Goal: Find specific page/section: Find specific page/section

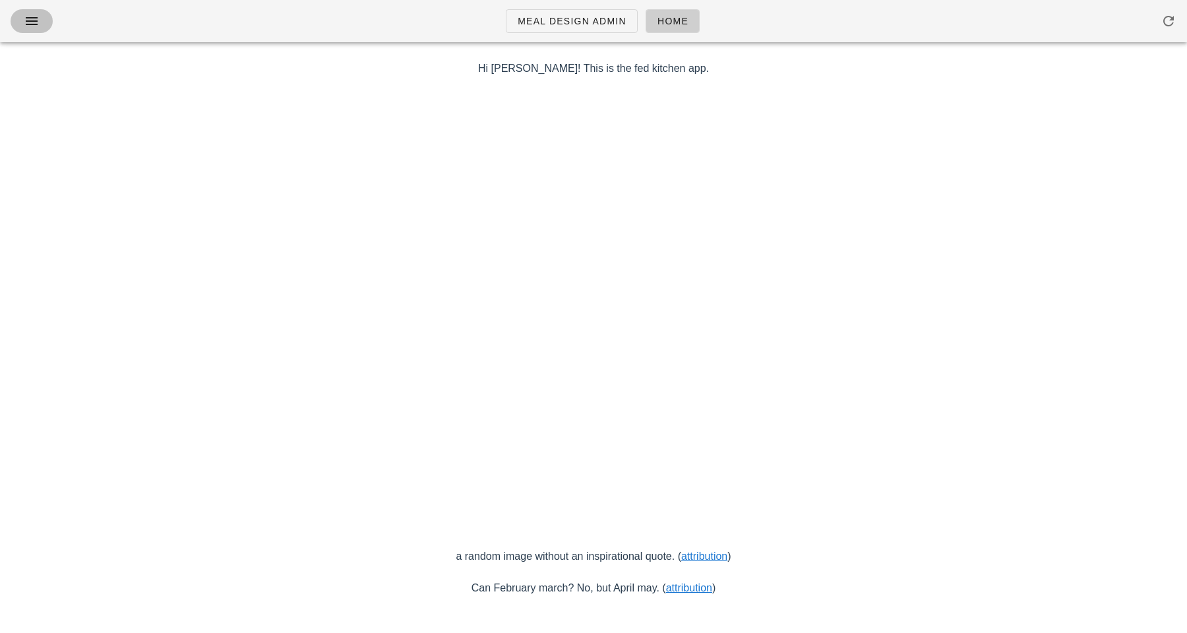
click at [30, 20] on icon "button" at bounding box center [32, 21] width 16 height 16
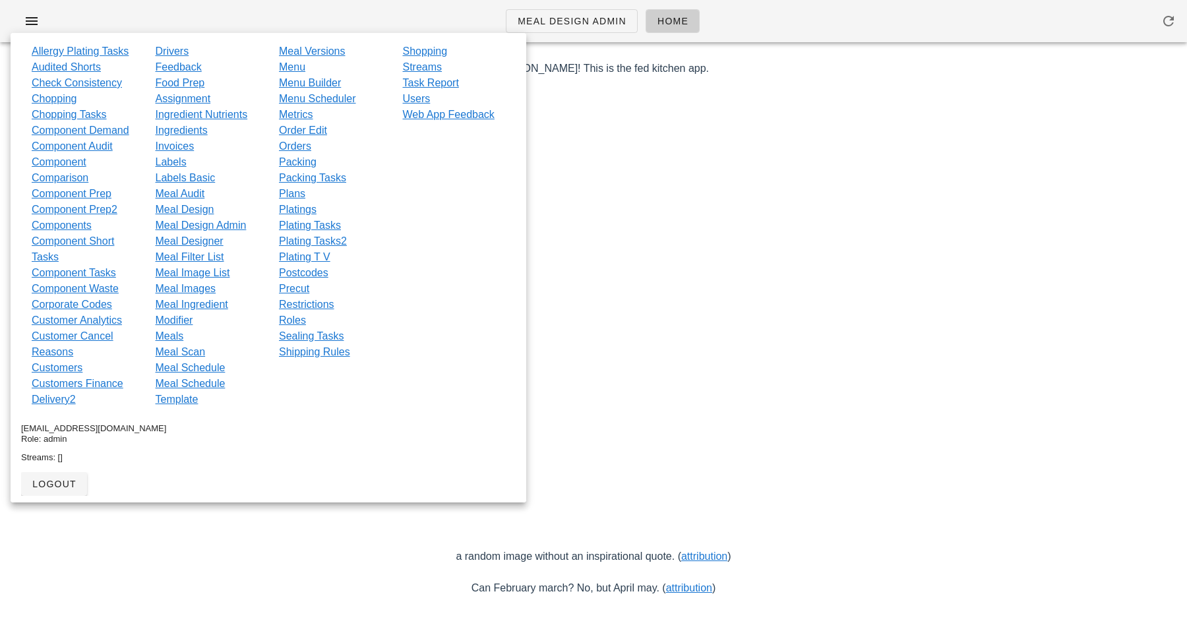
click at [147, 8] on div "Meal Design Admin Home" at bounding box center [593, 21] width 1187 height 42
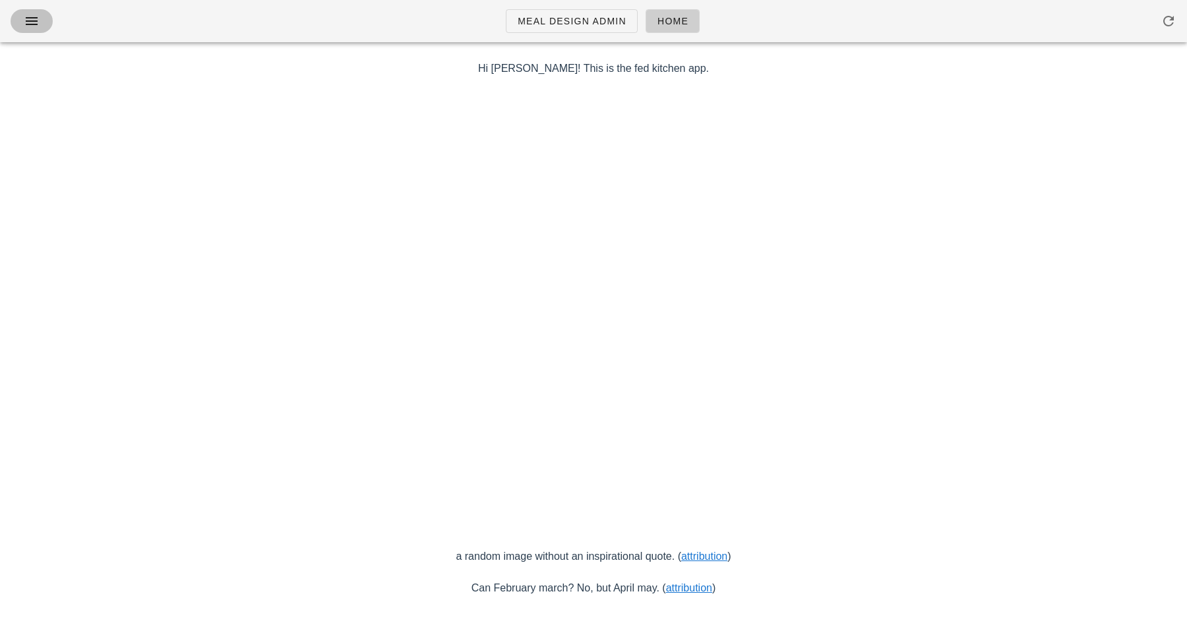
click at [32, 13] on icon "button" at bounding box center [32, 21] width 16 height 16
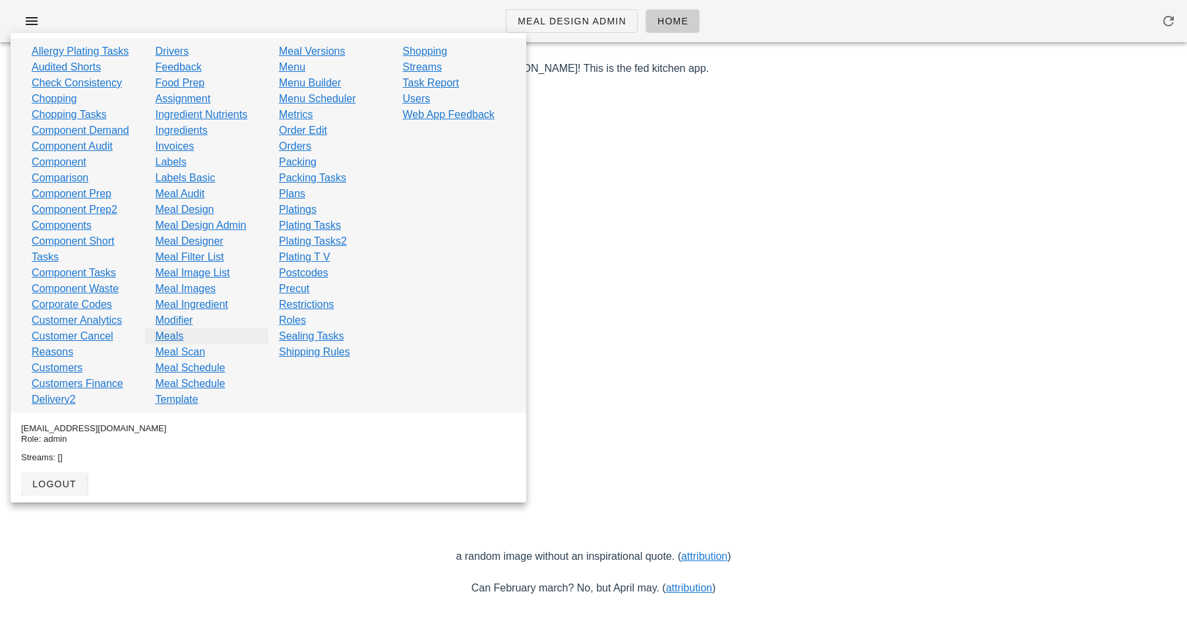
click at [180, 338] on link "Meals" at bounding box center [170, 336] width 28 height 16
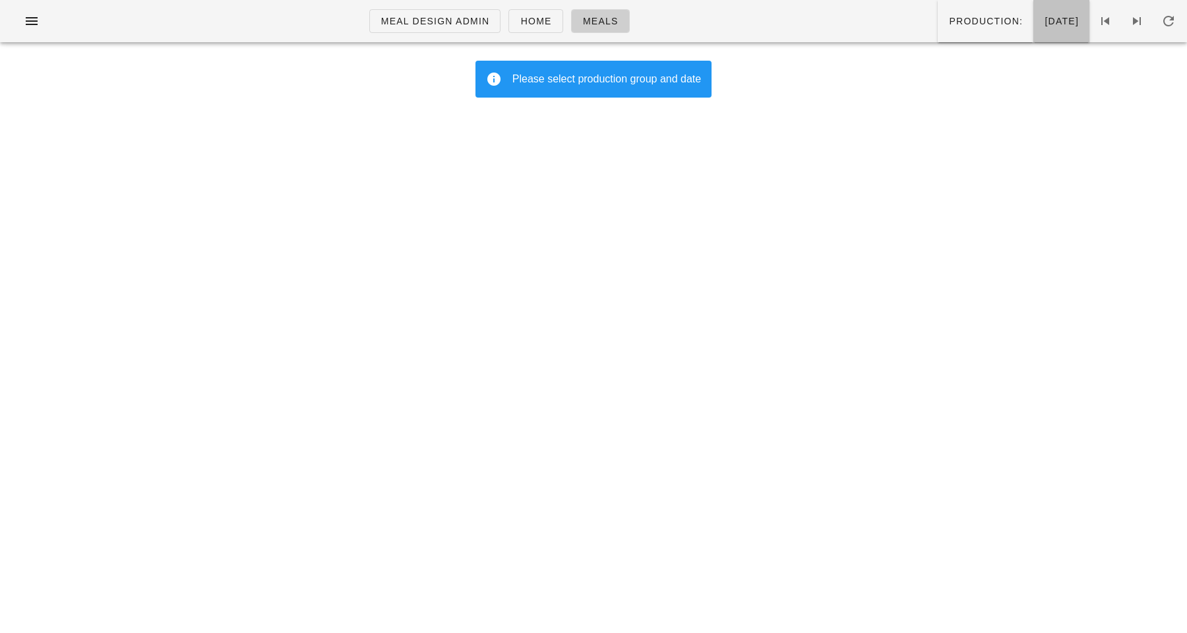
click at [1044, 18] on span "[DATE]" at bounding box center [1061, 21] width 35 height 11
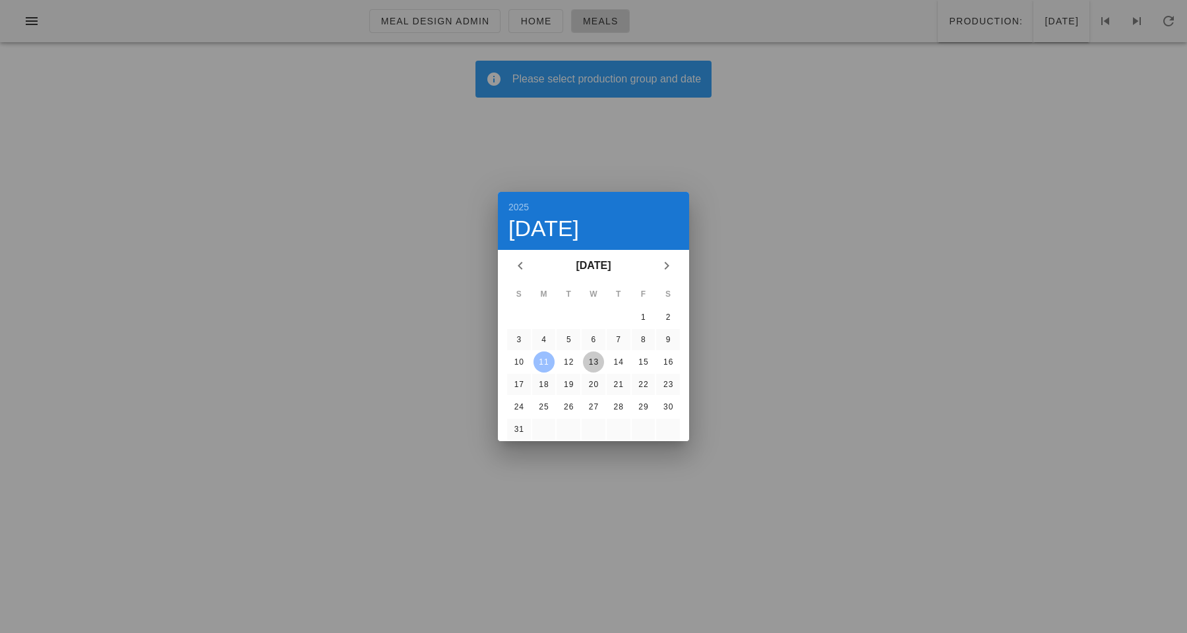
click at [596, 361] on div "13" at bounding box center [593, 361] width 21 height 9
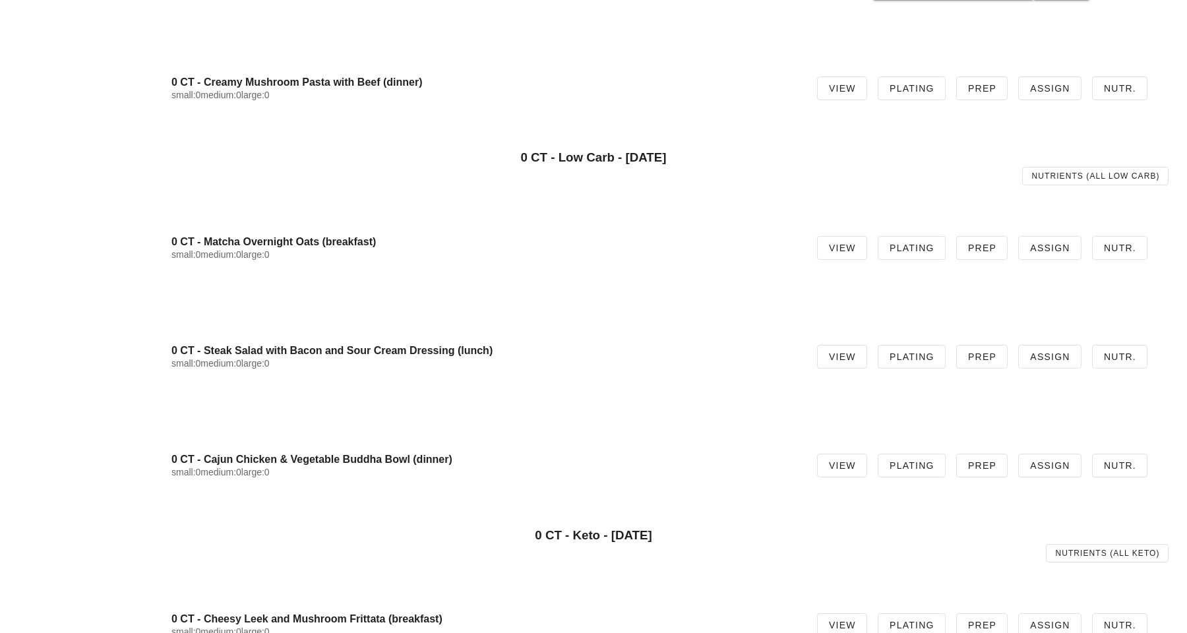
scroll to position [334, 0]
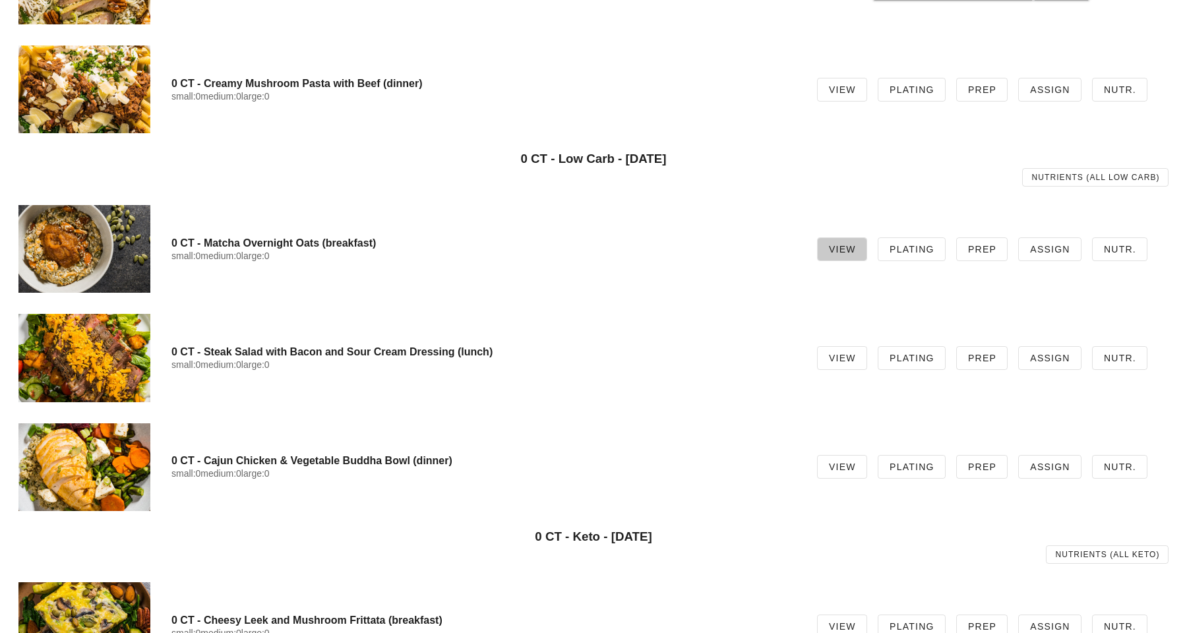
click at [850, 245] on span "View" at bounding box center [842, 249] width 28 height 11
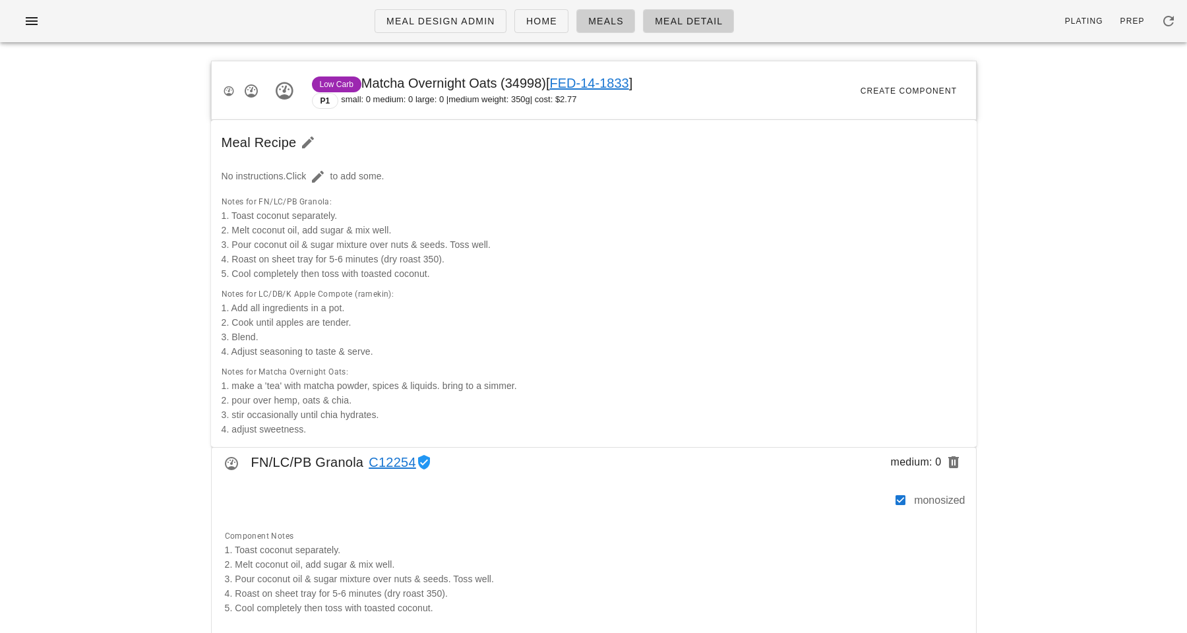
click at [578, 69] on div "Low Carb Matcha Overnight Oats (34998) [ FED-14-1833 ] P1 small: 0 medium: 0 la…" at bounding box center [594, 90] width 764 height 59
click at [578, 79] on link "FED-14-1833" at bounding box center [589, 83] width 79 height 15
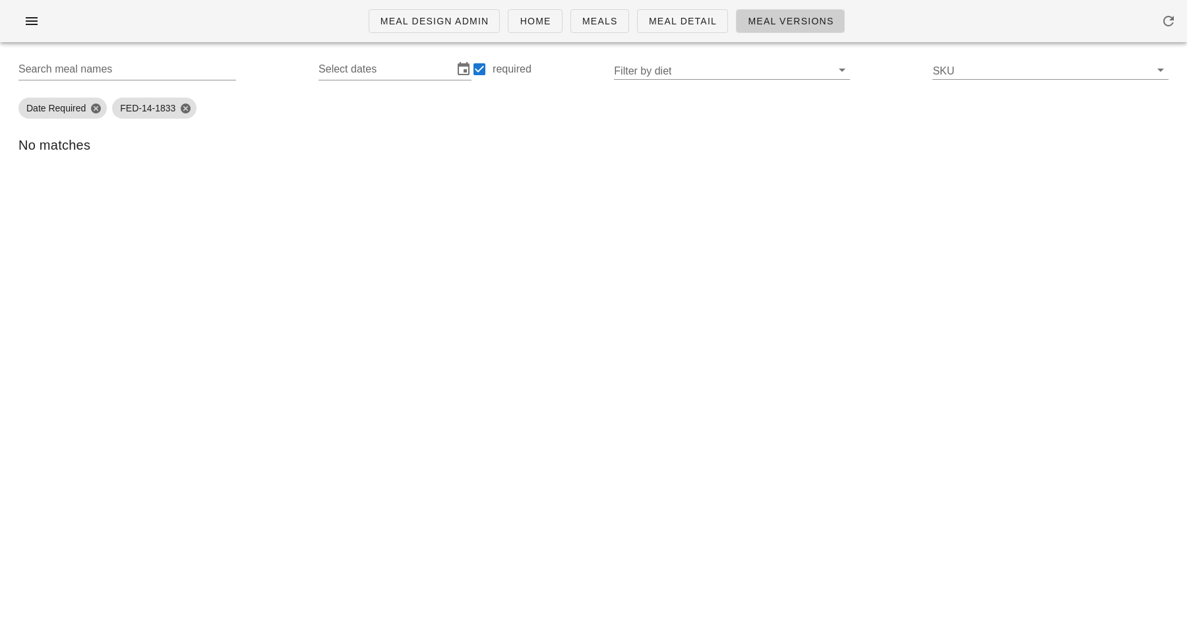
type input "FED-14-1833 (Matcha Overnight Oats)"
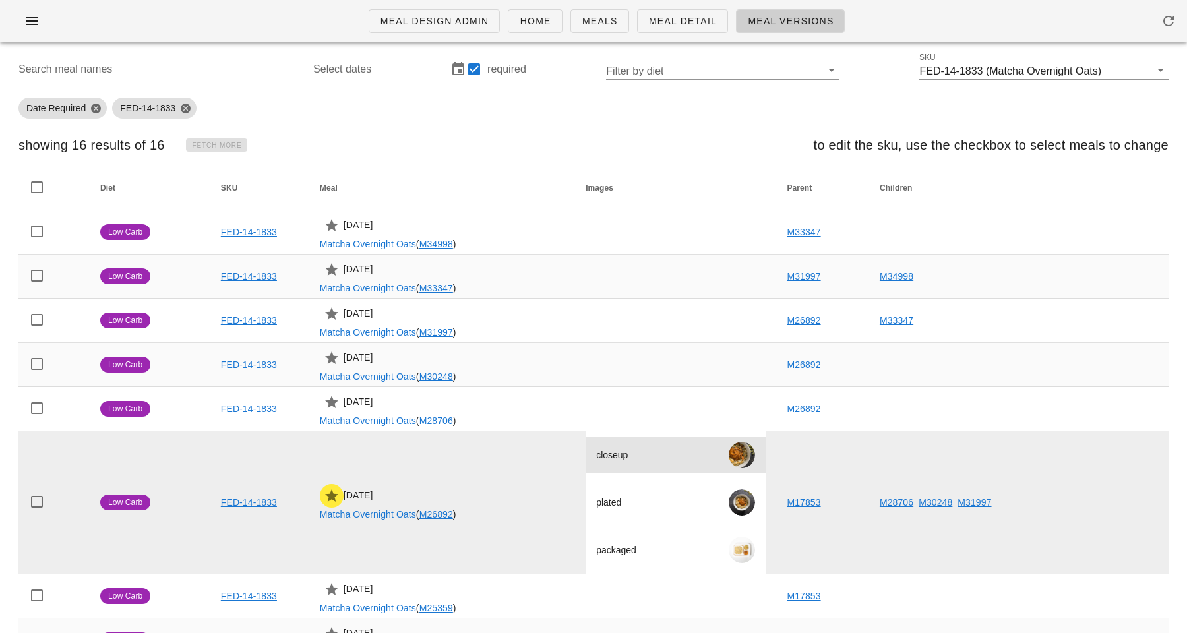
click at [741, 454] on div at bounding box center [742, 455] width 26 height 26
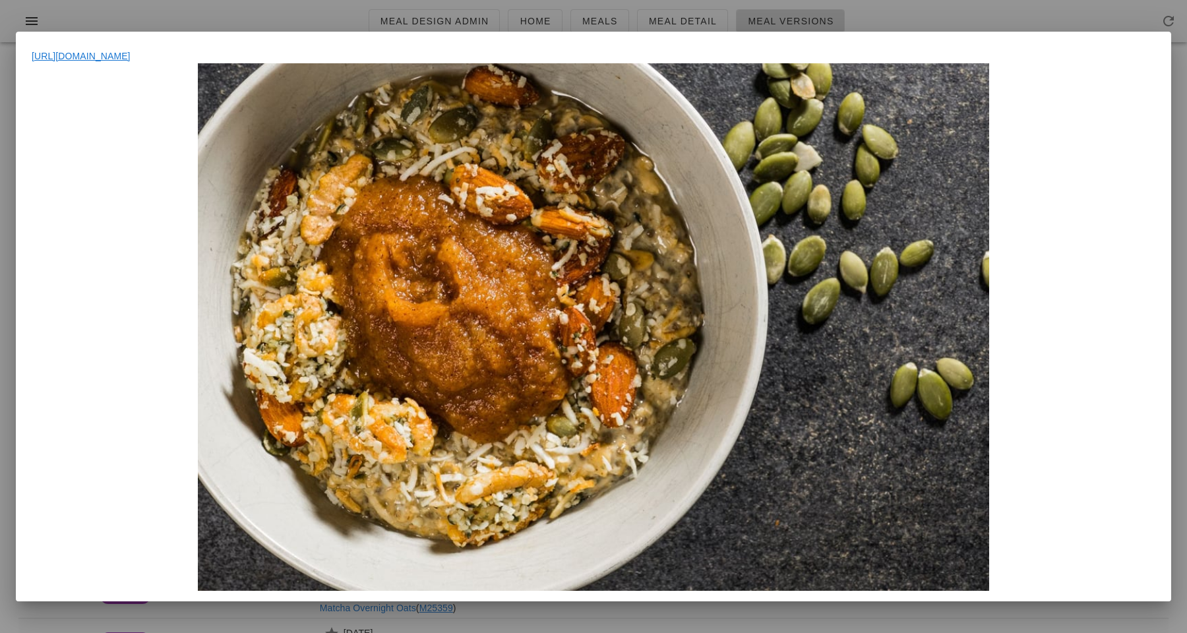
click at [904, 319] on div at bounding box center [594, 327] width 1124 height 528
click at [976, 323] on div at bounding box center [594, 327] width 1124 height 528
click at [854, 18] on div at bounding box center [593, 316] width 1187 height 633
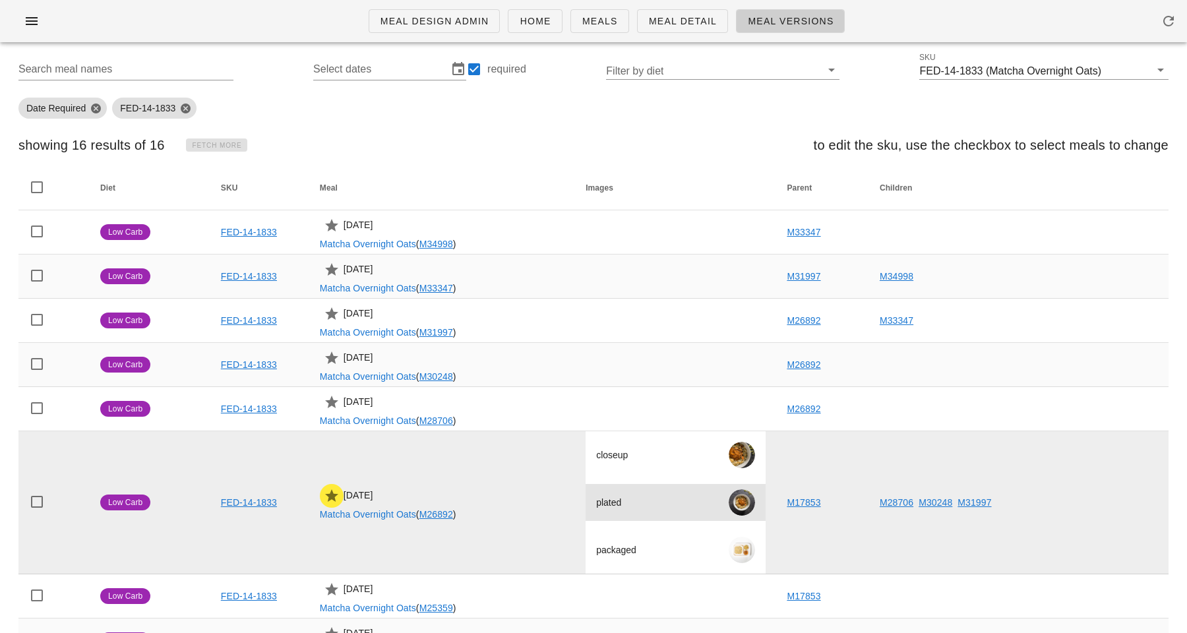
click at [744, 509] on div at bounding box center [742, 502] width 26 height 26
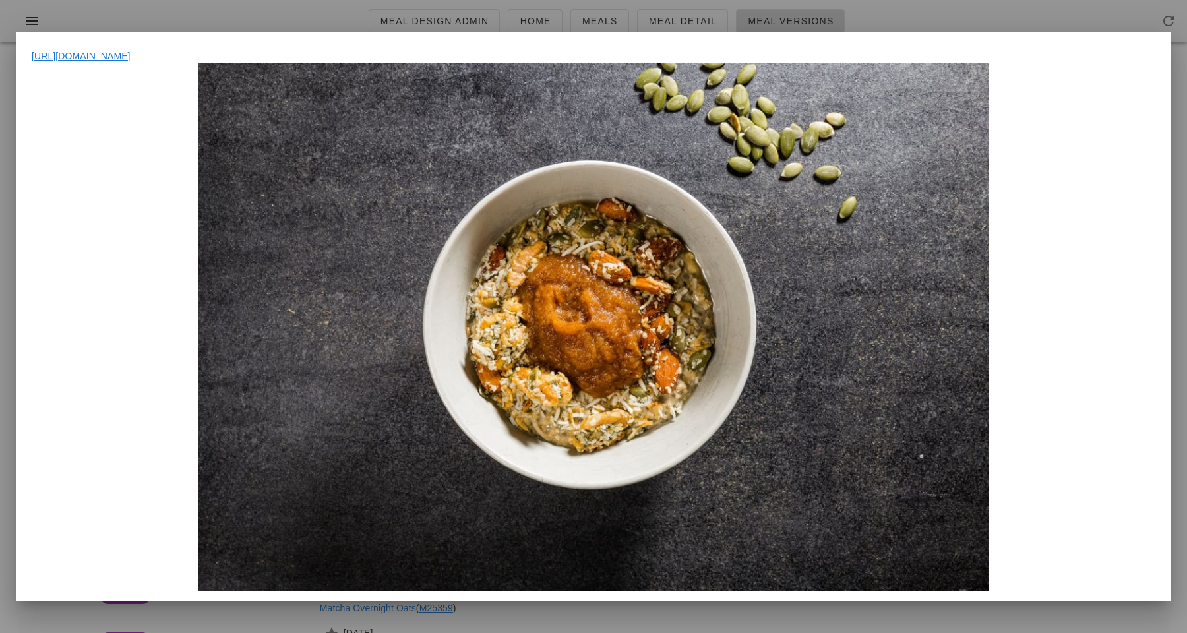
click at [965, 1] on div at bounding box center [593, 316] width 1187 height 633
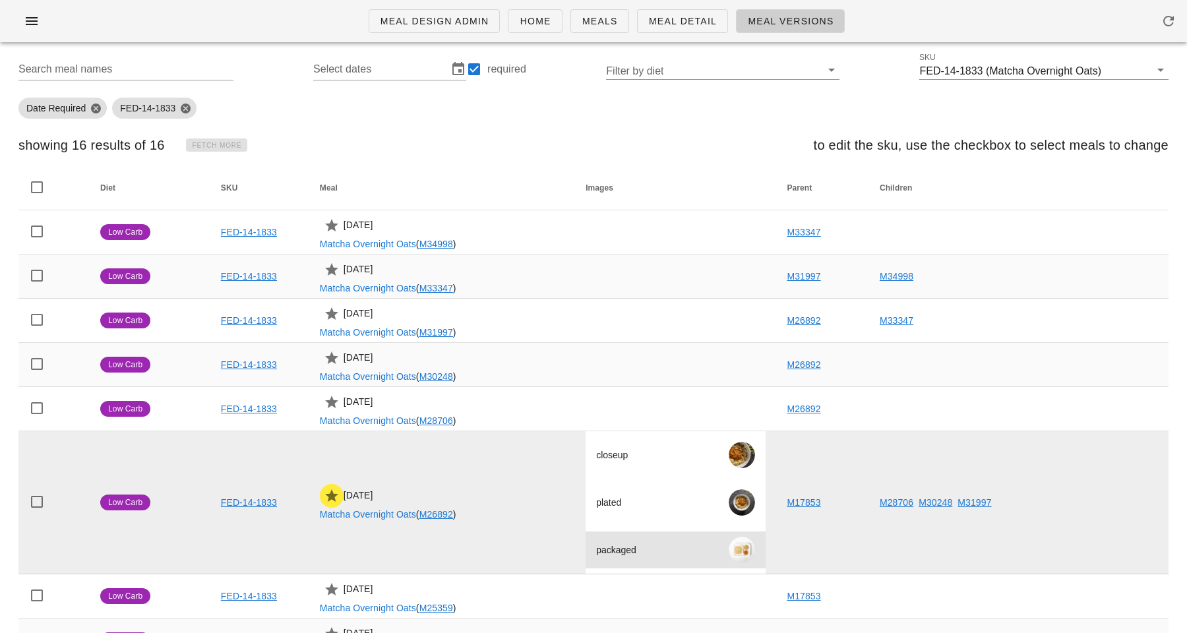
click at [754, 551] on div at bounding box center [742, 550] width 26 height 26
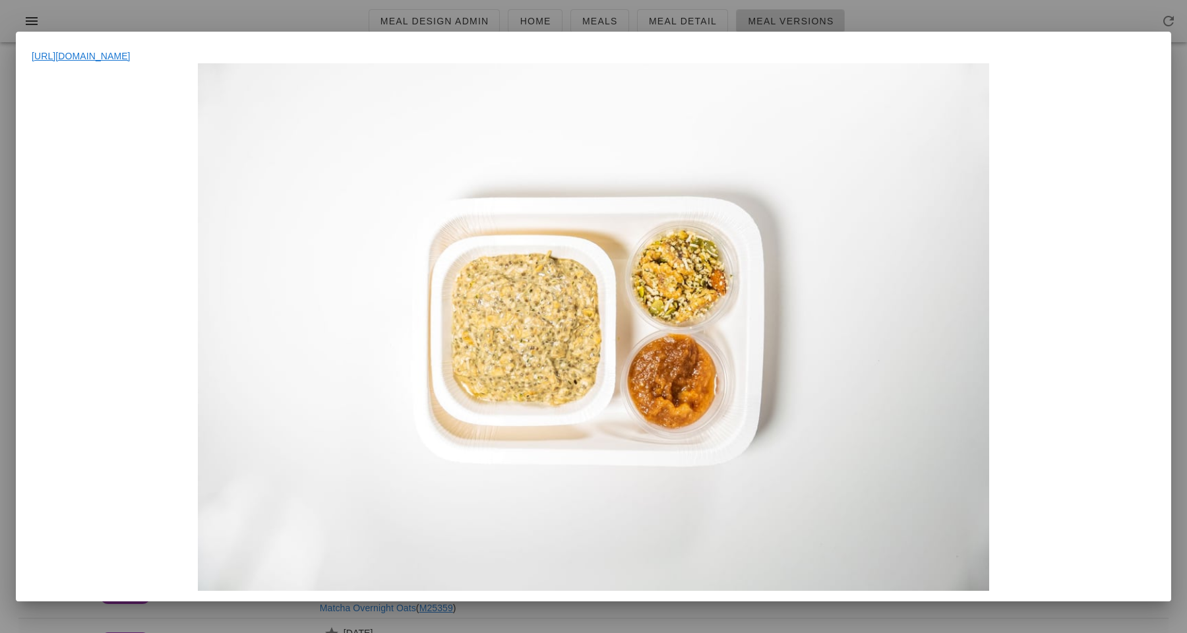
click at [885, 16] on div at bounding box center [593, 316] width 1187 height 633
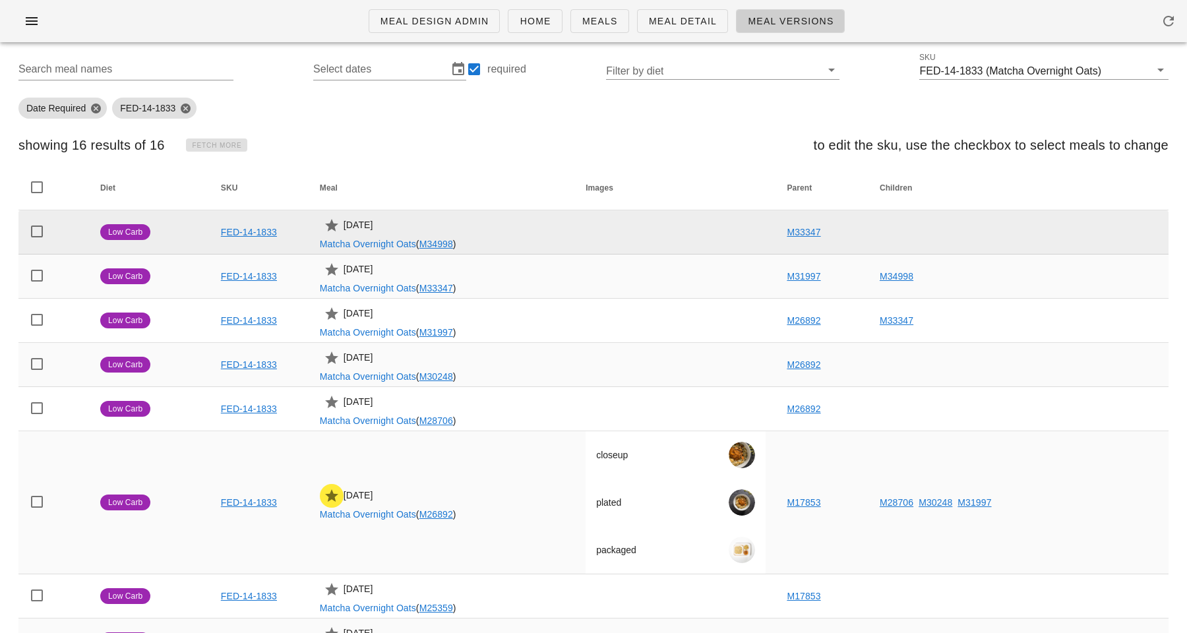
click at [442, 246] on link "M34998" at bounding box center [436, 244] width 34 height 11
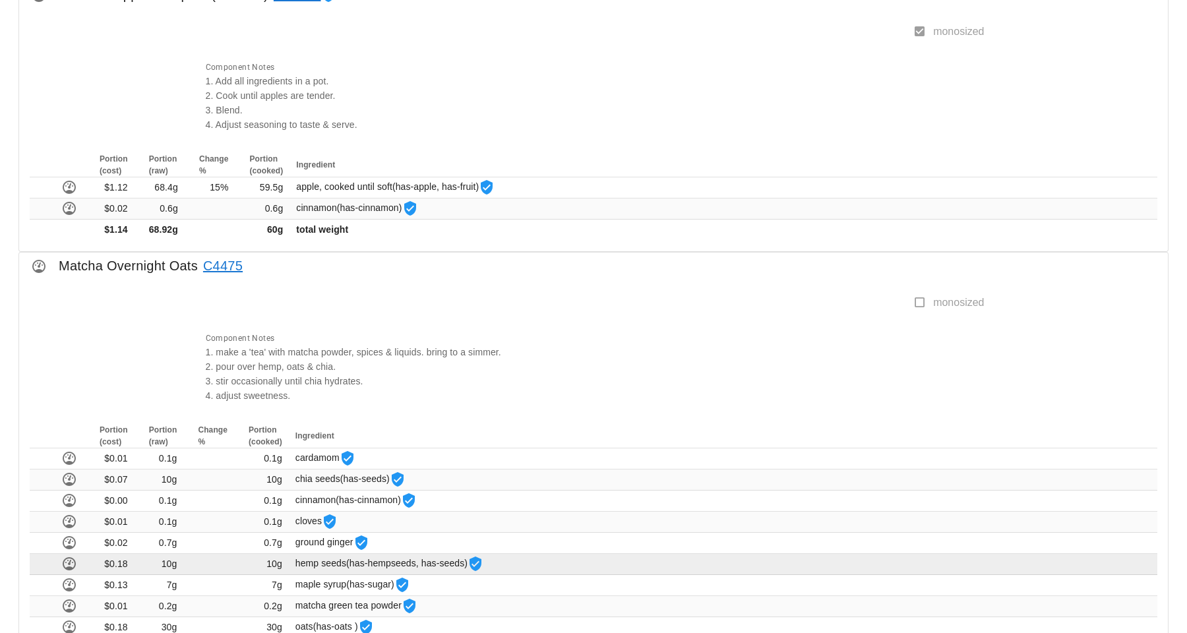
scroll to position [1257, 0]
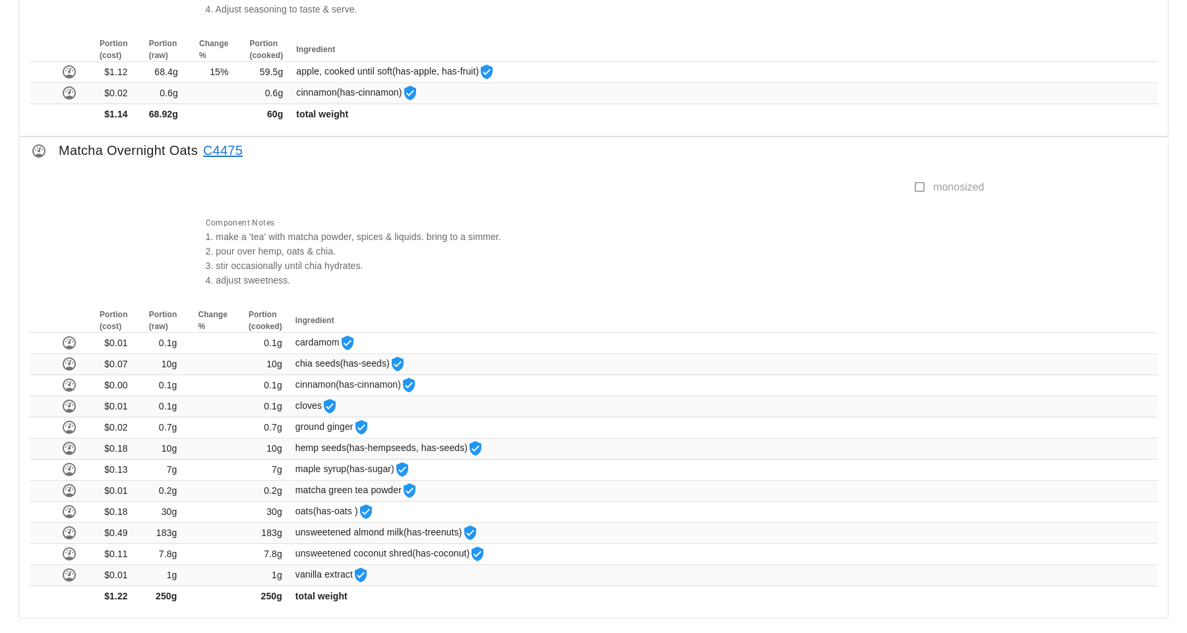
click at [287, 214] on div "Component Notes 1. make a 'tea' with matcha powder, spices & liquids. bring to …" at bounding box center [591, 251] width 787 height 88
click at [530, 274] on div "Component Notes 1. make a 'tea' with matcha powder, spices & liquids. bring to …" at bounding box center [591, 251] width 787 height 88
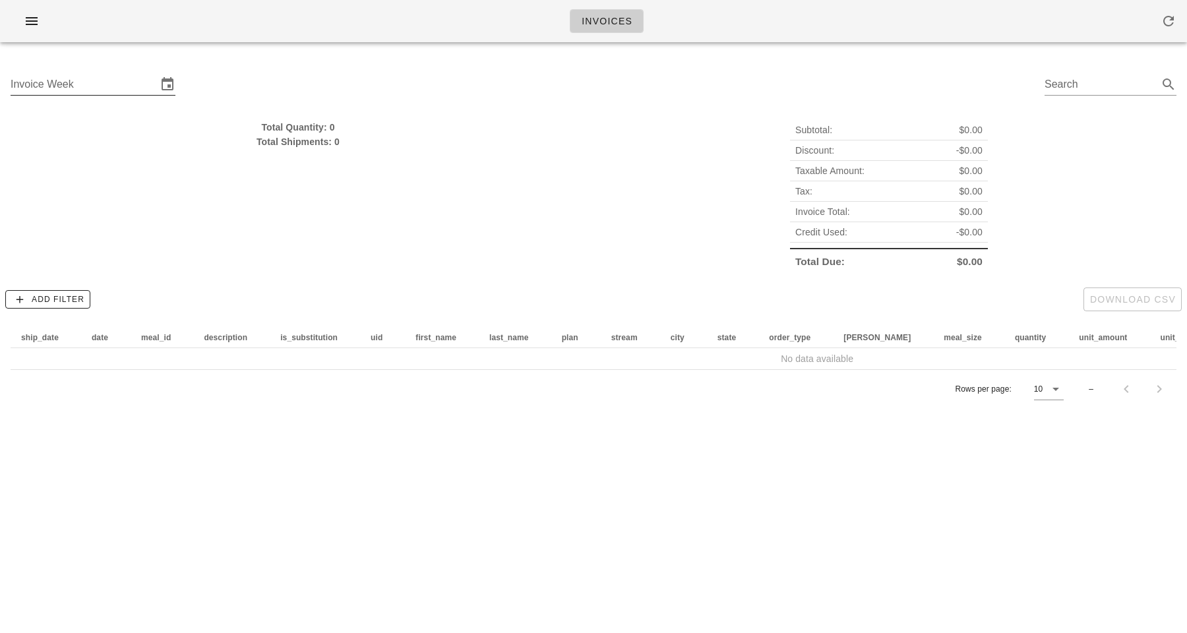
click at [50, 92] on input "Invoice Week" at bounding box center [84, 84] width 146 height 21
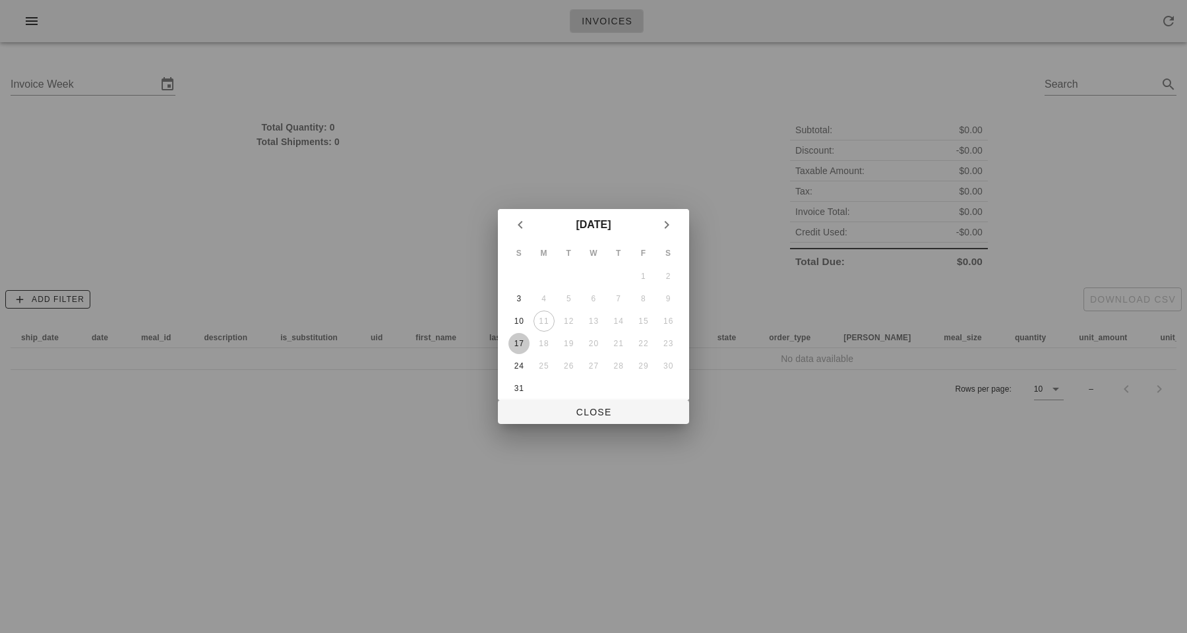
click at [519, 339] on div "17" at bounding box center [518, 343] width 21 height 9
click at [599, 412] on span "Close" at bounding box center [593, 412] width 170 height 11
type input "Sunday August 17"
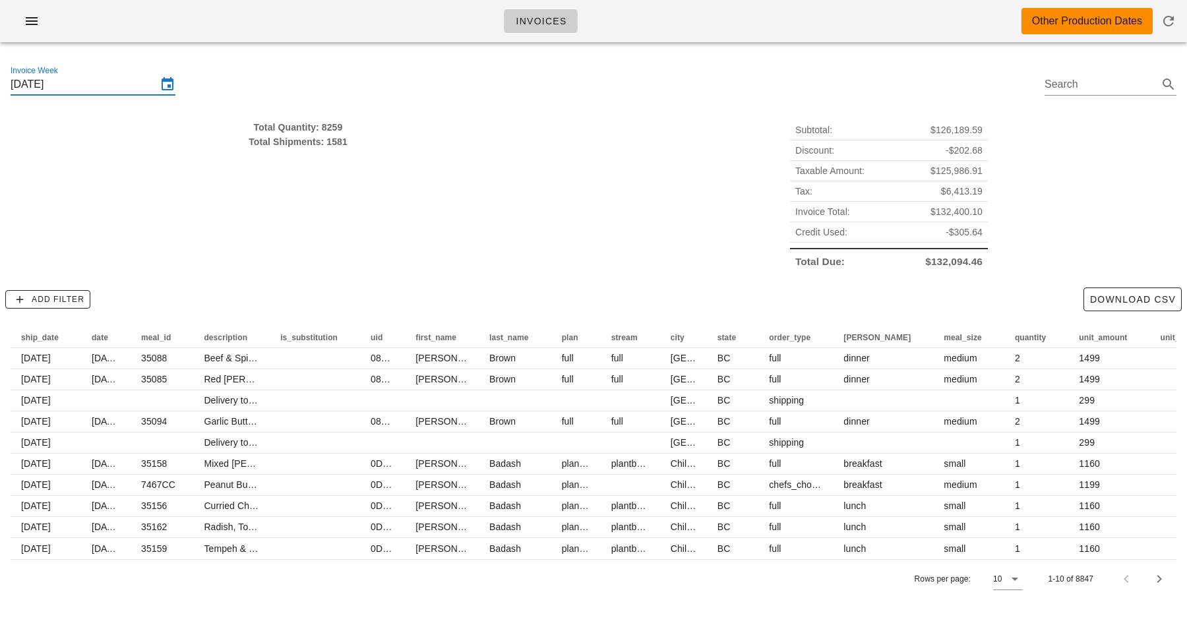
click at [541, 218] on div "Total Quantity: 8259 Total Shipments: 1581" at bounding box center [298, 195] width 591 height 167
